Goal: Information Seeking & Learning: Learn about a topic

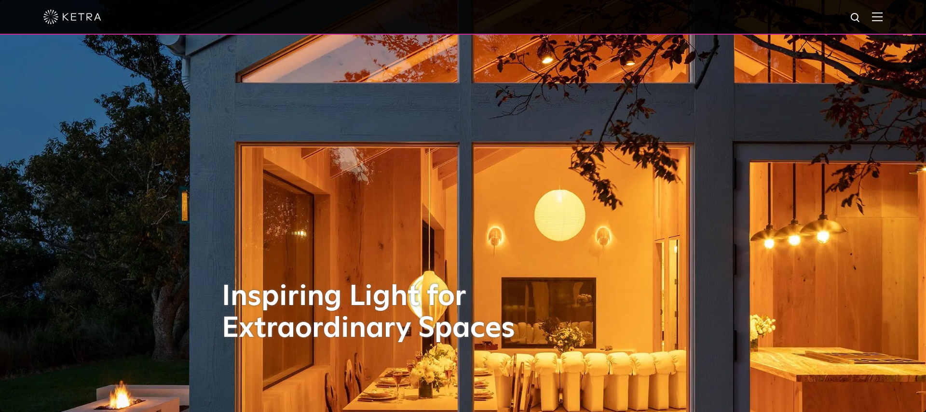
click at [877, 16] on img at bounding box center [877, 16] width 11 height 9
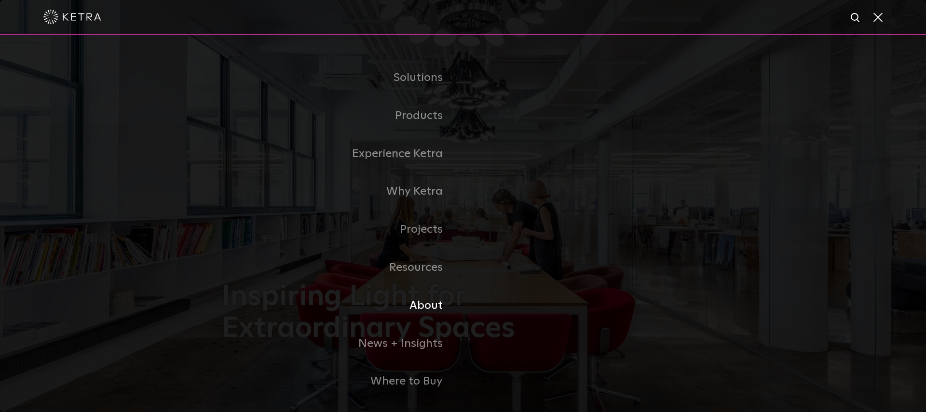
click at [427, 306] on link "About" at bounding box center [342, 306] width 241 height 38
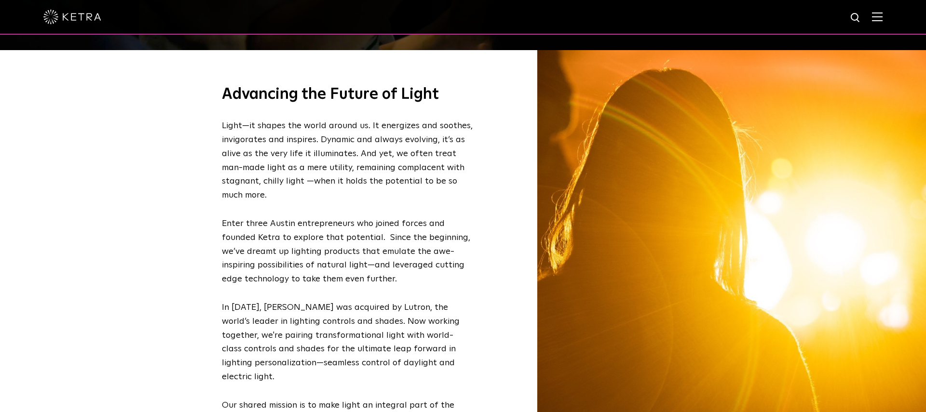
scroll to position [353, 0]
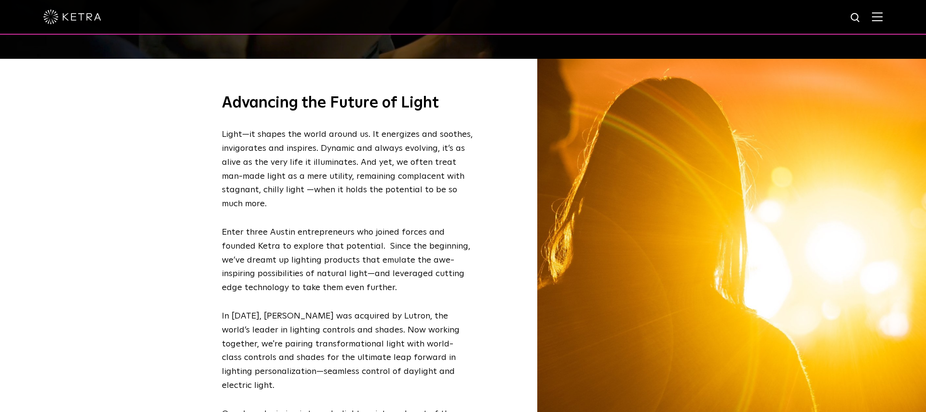
click at [491, 223] on div "Advancing the Future of Light Light—it shapes the world around us. It energizes…" at bounding box center [463, 289] width 482 height 461
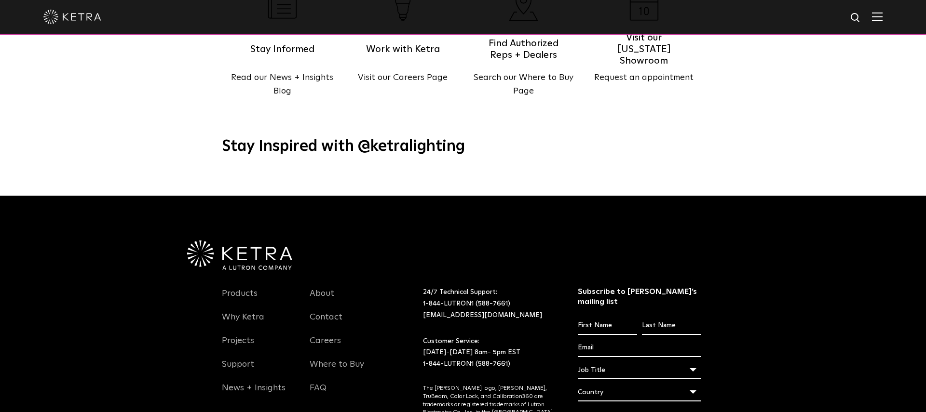
scroll to position [1177, 0]
